Goal: Task Accomplishment & Management: Complete application form

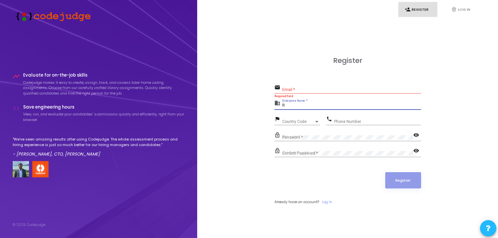
type input "R"
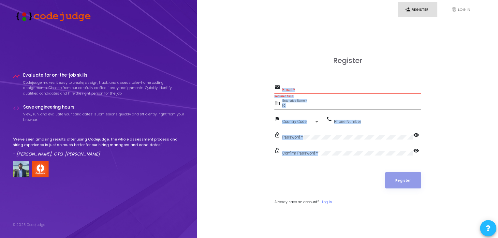
drag, startPoint x: 269, startPoint y: 86, endPoint x: 356, endPoint y: 157, distance: 112.6
click at [356, 157] on div "Register email Email * Required field business R Enterprise Name * flag Country…" at bounding box center [347, 138] width 286 height 238
copy form "Email * Required field business Enterprise Name * flag Country Code Country Cod…"
click at [204, 79] on div "Register email Email * Required field business R Enterprise Name * flag Country…" at bounding box center [347, 138] width 286 height 238
click at [301, 86] on div "Email *" at bounding box center [351, 88] width 139 height 10
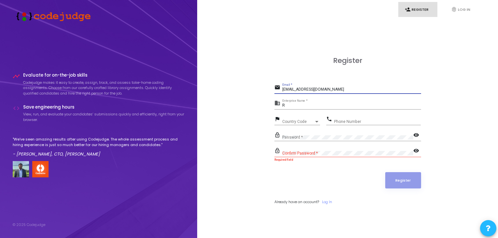
type input "[EMAIL_ADDRESS][DOMAIN_NAME]"
click at [314, 105] on input "R" at bounding box center [351, 105] width 139 height 5
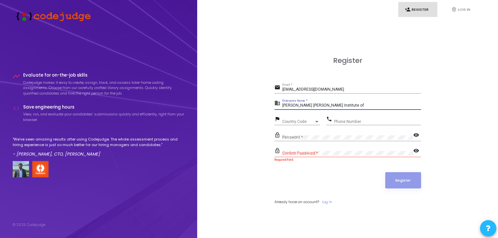
click at [344, 106] on input "[PERSON_NAME] [PERSON_NAME] Institute of" at bounding box center [351, 105] width 139 height 5
type input "[PERSON_NAME] [PERSON_NAME][GEOGRAPHIC_DATA]"
click at [313, 120] on div "Country Code" at bounding box center [298, 122] width 32 height 4
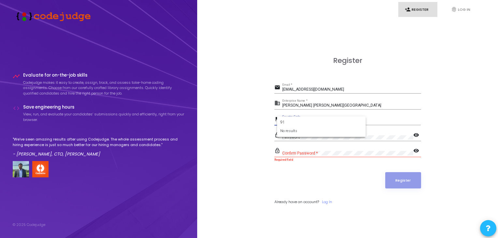
type input "9"
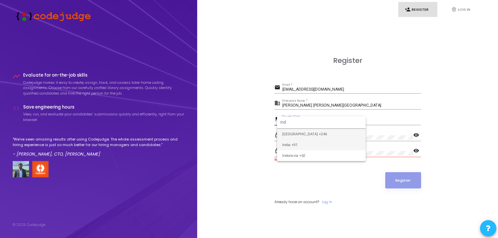
type input "ind"
click at [299, 146] on span "India +91" at bounding box center [321, 144] width 78 height 11
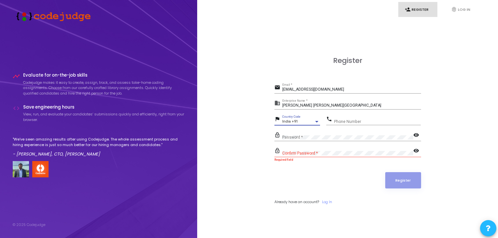
click at [347, 121] on input "Phone Number" at bounding box center [377, 121] width 87 height 5
type input "7607260350"
click at [313, 155] on div "Confirm Password *" at bounding box center [347, 152] width 131 height 10
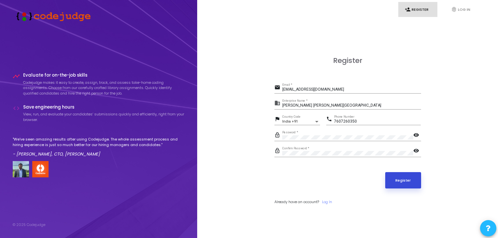
click at [395, 183] on button "Register" at bounding box center [403, 180] width 36 height 16
